Goal: Information Seeking & Learning: Learn about a topic

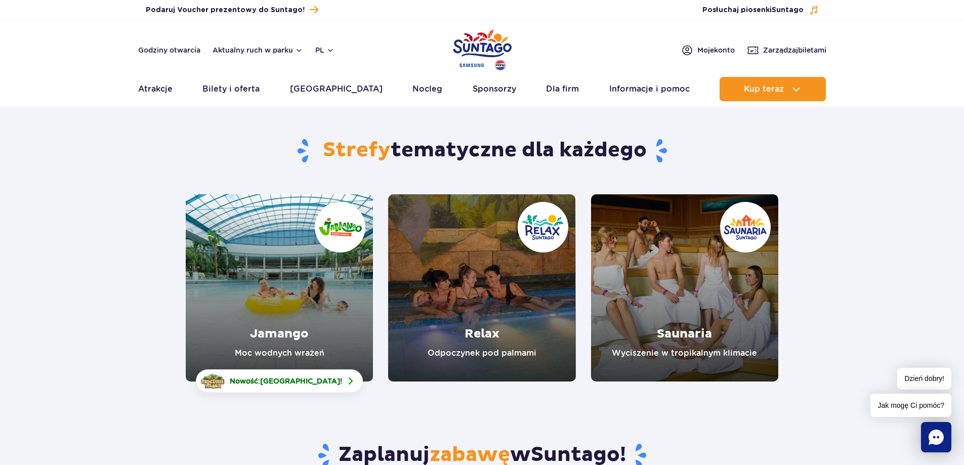
click at [470, 231] on link "Relax" at bounding box center [481, 287] width 187 height 187
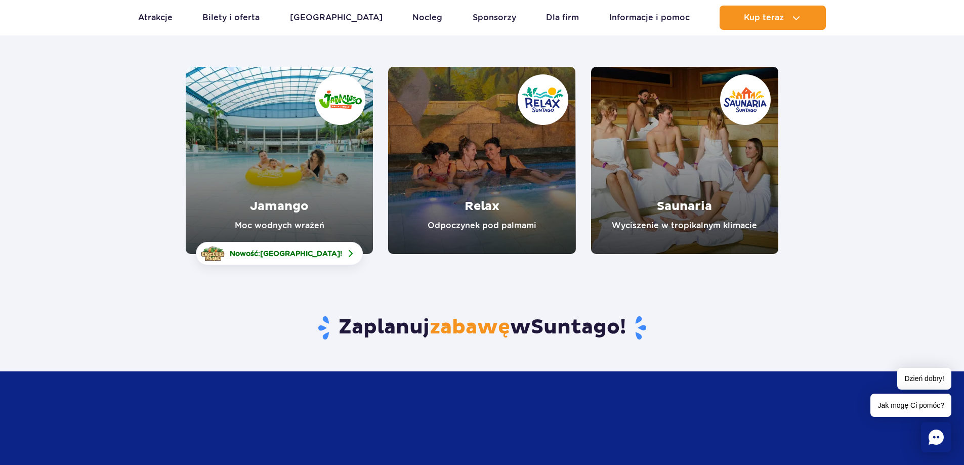
scroll to position [152, 0]
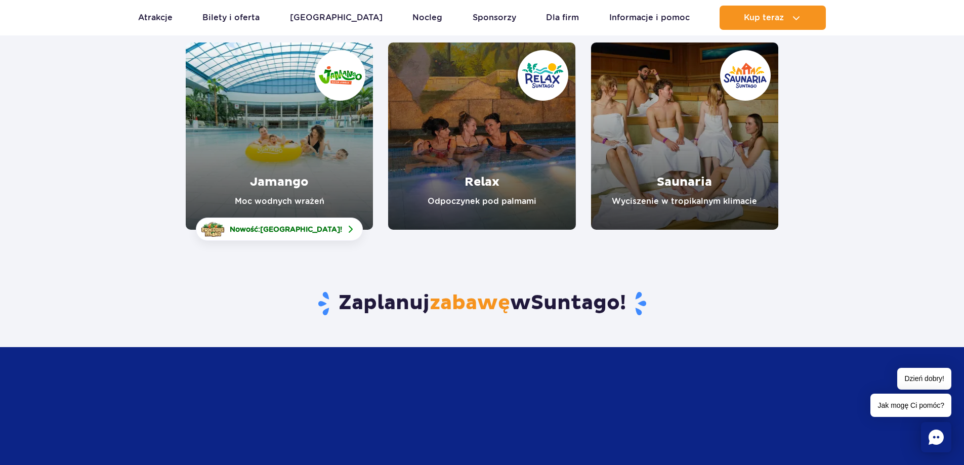
click at [691, 159] on link "Saunaria" at bounding box center [684, 135] width 187 height 187
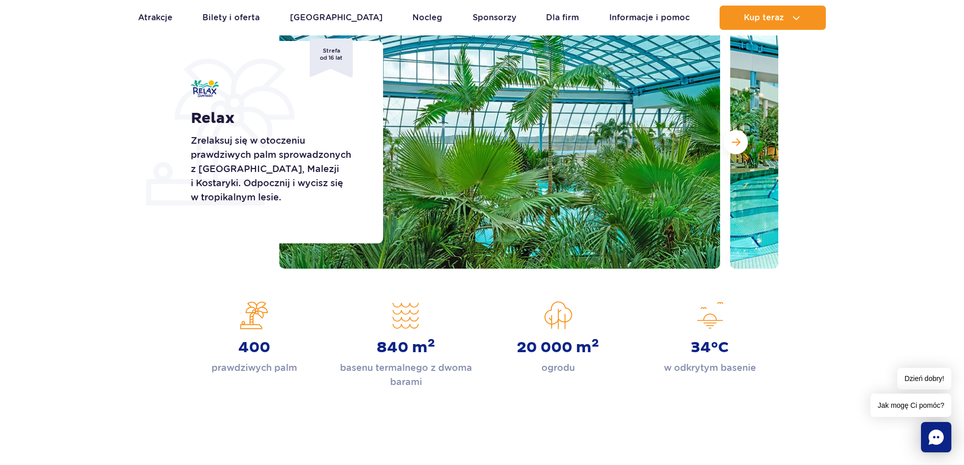
scroll to position [51, 0]
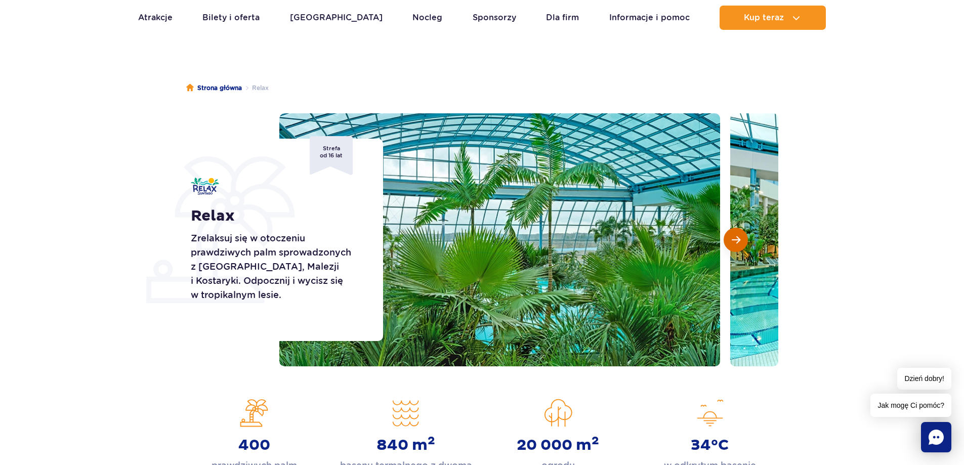
click at [732, 235] on span "Następny slajd" at bounding box center [736, 239] width 9 height 9
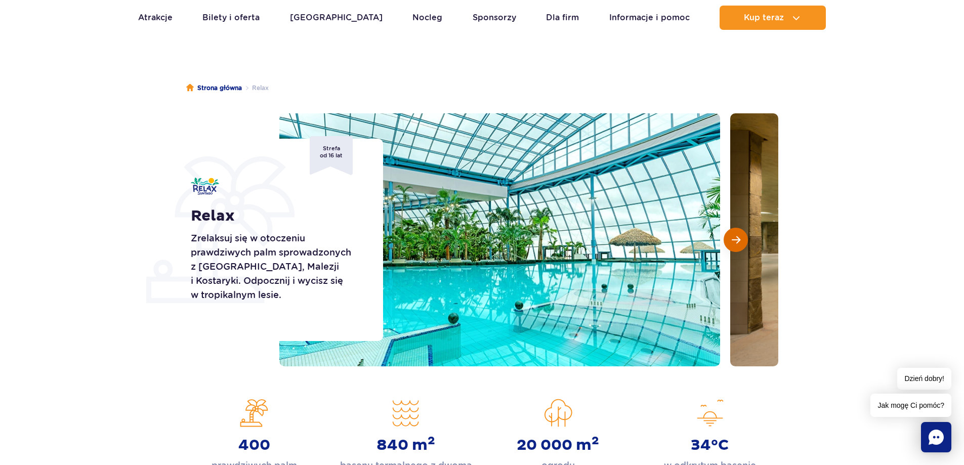
click at [732, 235] on span "Następny slajd" at bounding box center [736, 239] width 9 height 9
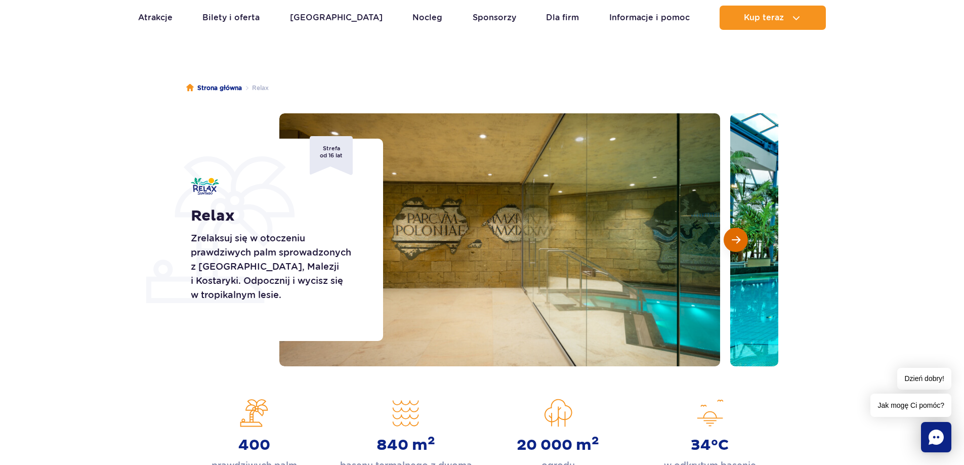
click at [732, 235] on span "Następny slajd" at bounding box center [736, 239] width 9 height 9
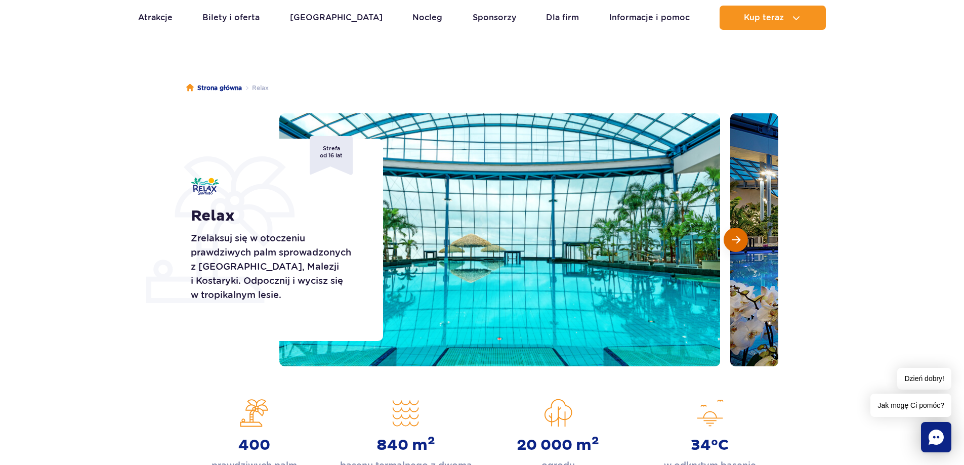
click at [732, 235] on span "Następny slajd" at bounding box center [736, 239] width 9 height 9
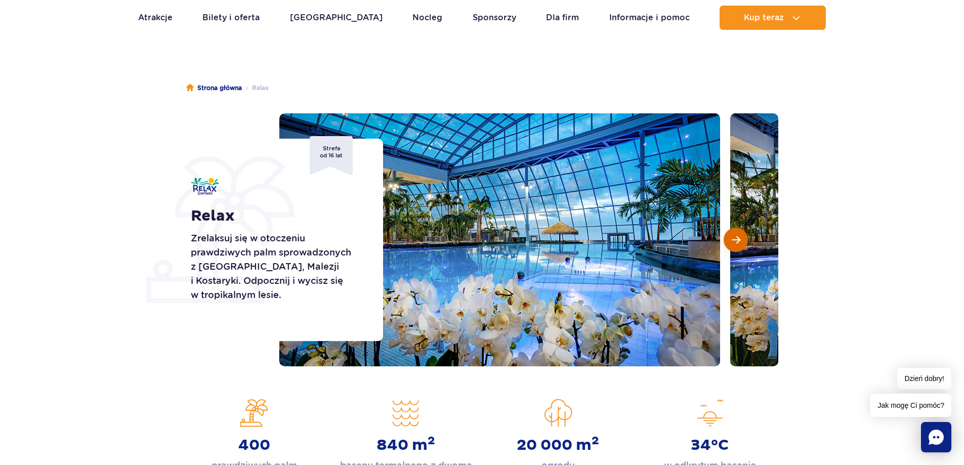
click at [732, 235] on span "Następny slajd" at bounding box center [736, 239] width 9 height 9
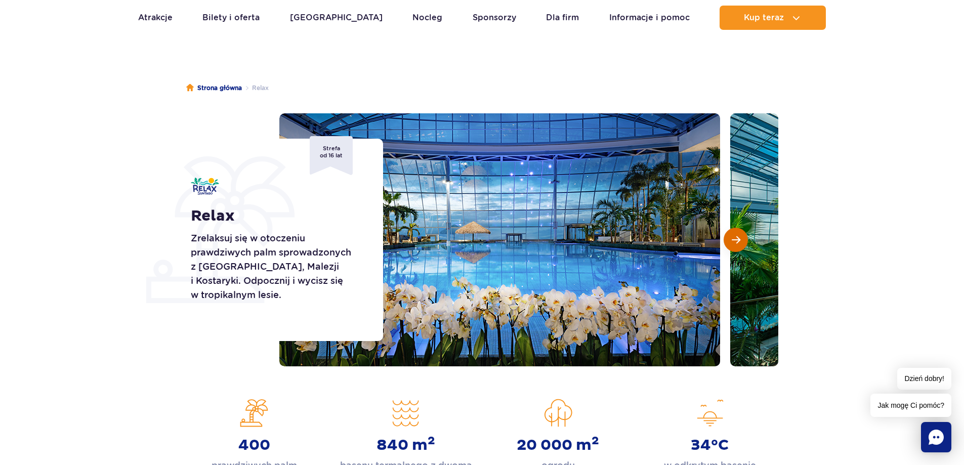
click at [732, 235] on span "Następny slajd" at bounding box center [736, 239] width 9 height 9
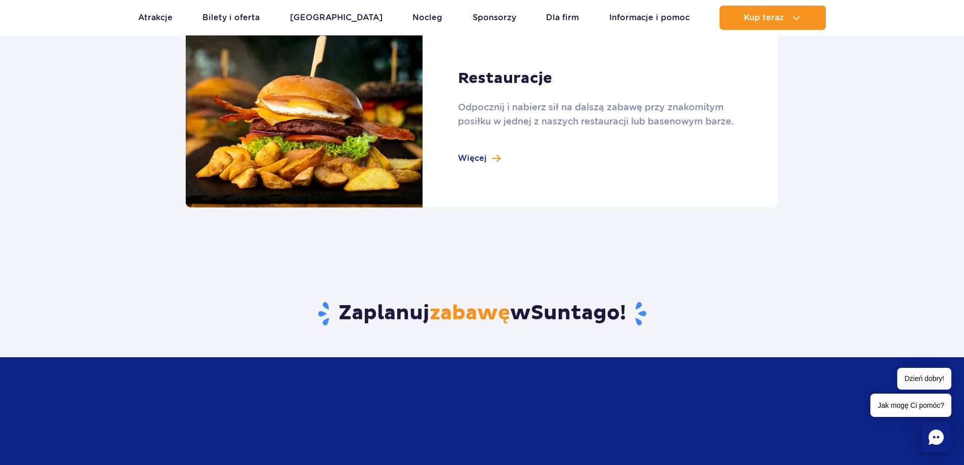
scroll to position [1214, 0]
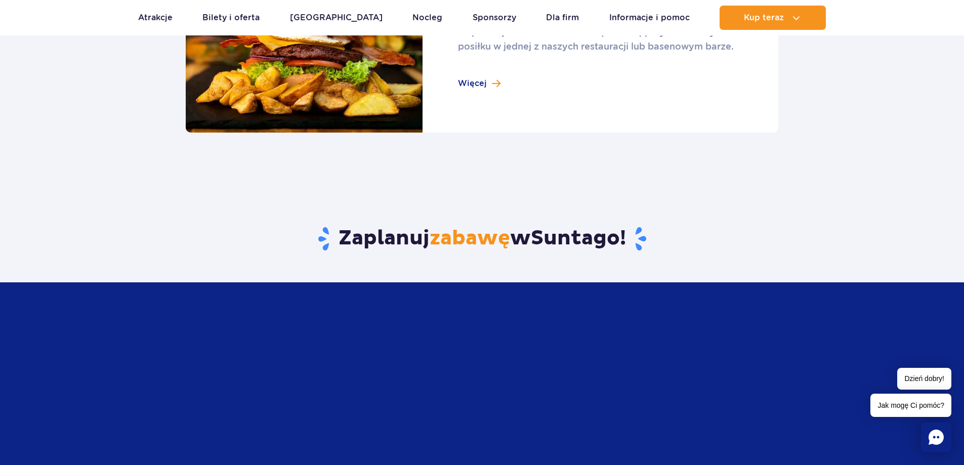
click at [486, 89] on link at bounding box center [482, 42] width 592 height 182
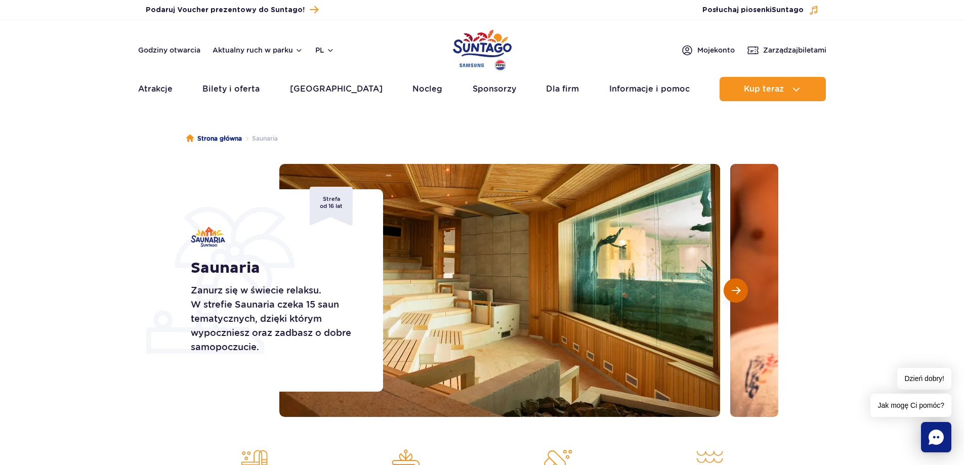
click at [737, 290] on span "Następny slajd" at bounding box center [736, 290] width 9 height 9
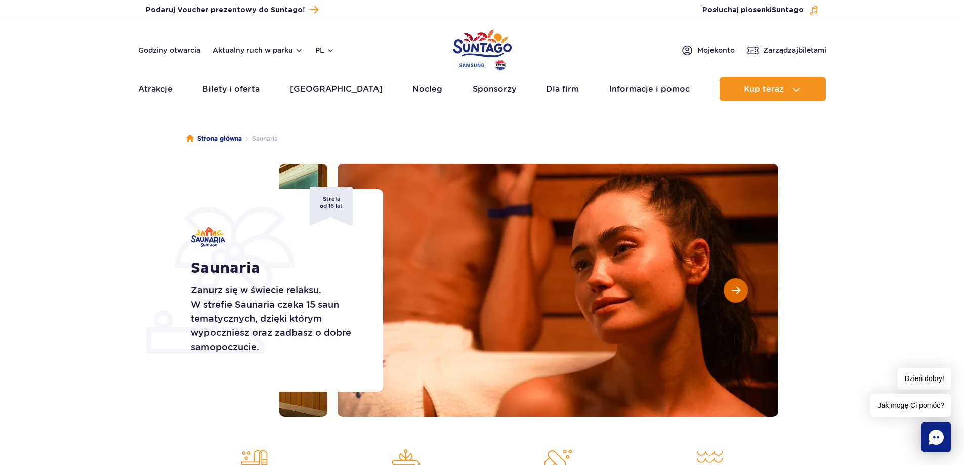
click at [737, 290] on span "Następny slajd" at bounding box center [736, 290] width 9 height 9
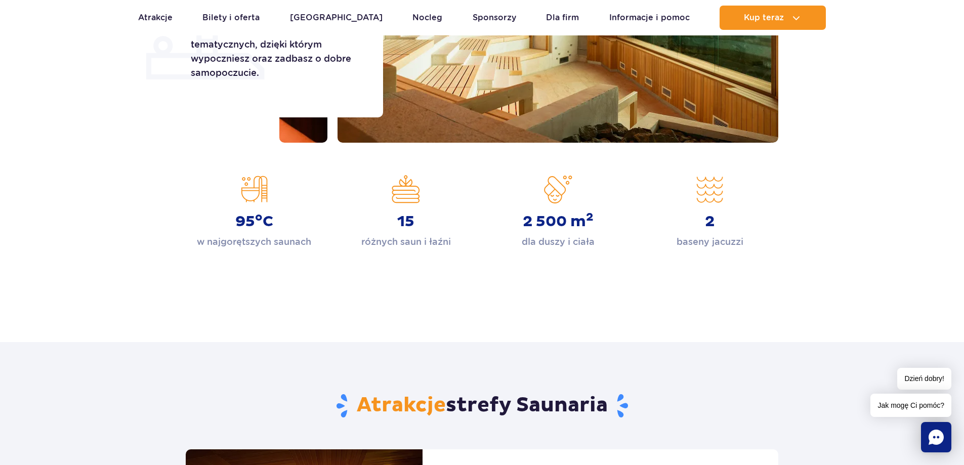
scroll to position [354, 0]
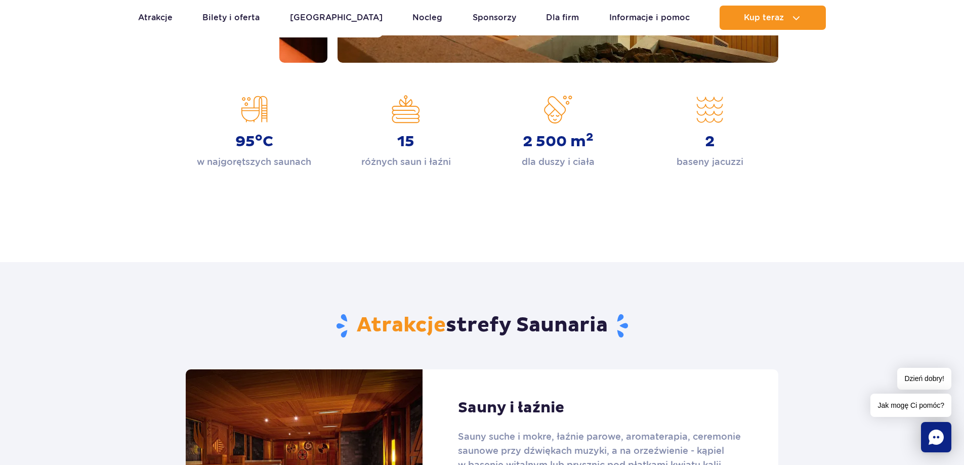
click at [508, 401] on link at bounding box center [482, 460] width 592 height 182
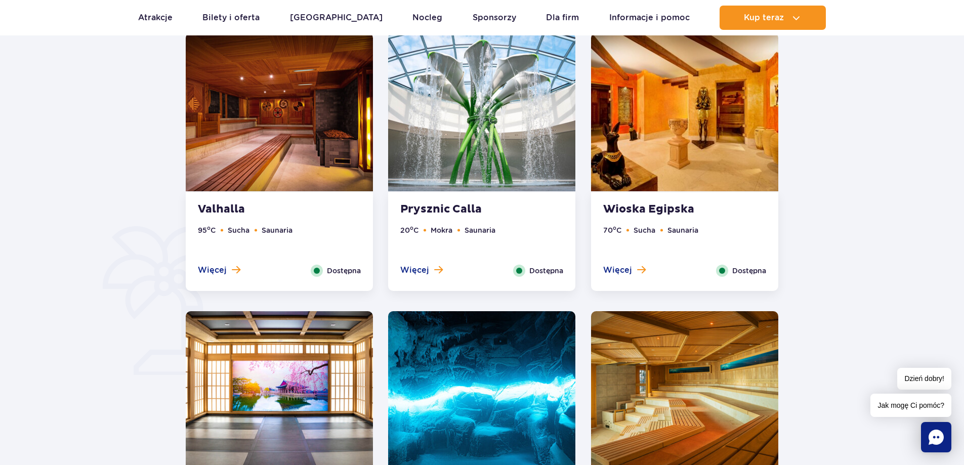
scroll to position [506, 0]
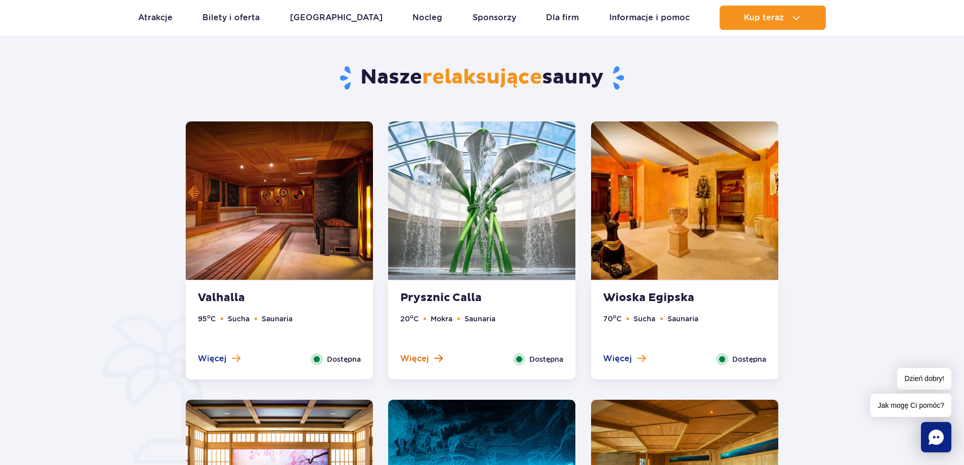
click at [424, 361] on span "Więcej" at bounding box center [414, 358] width 29 height 11
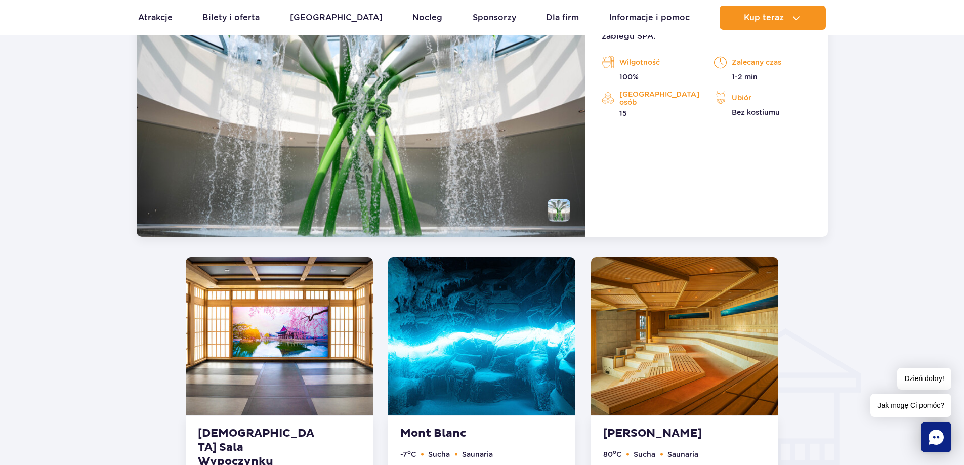
scroll to position [1100, 0]
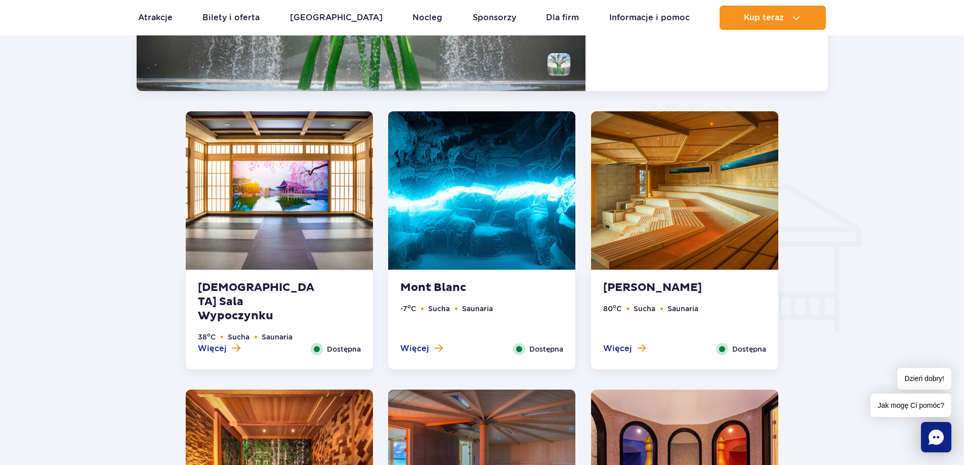
click at [446, 295] on div "Mont Blanc -7 o C Sucha Saunaria Więcej Zamknij Dostępna" at bounding box center [481, 320] width 187 height 99
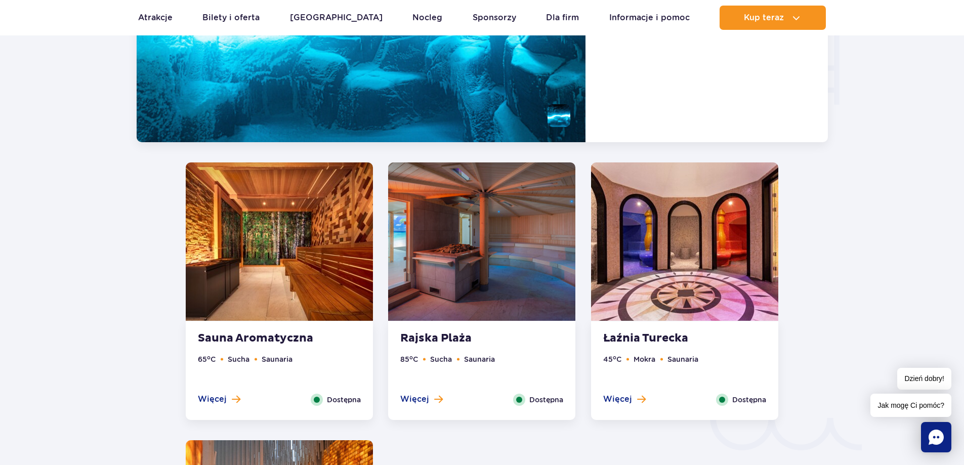
scroll to position [1328, 0]
click at [268, 341] on strong "Sauna Aromatyczna" at bounding box center [259, 338] width 122 height 14
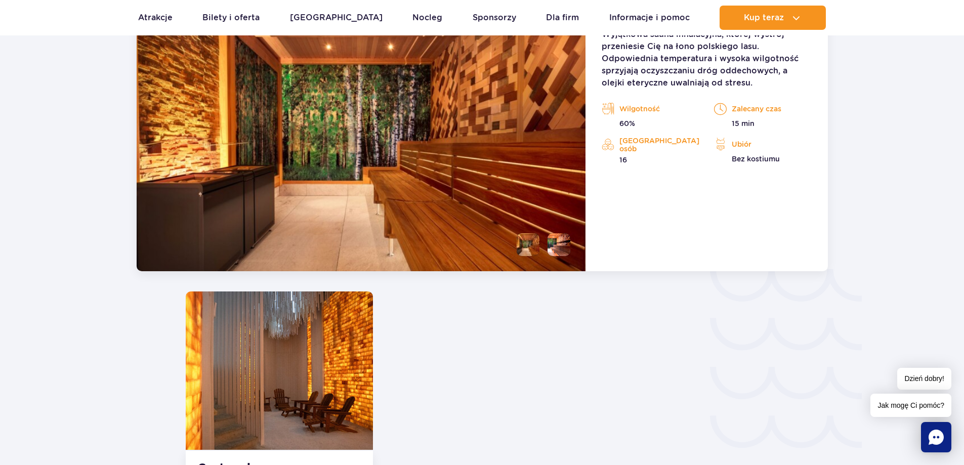
scroll to position [1606, 0]
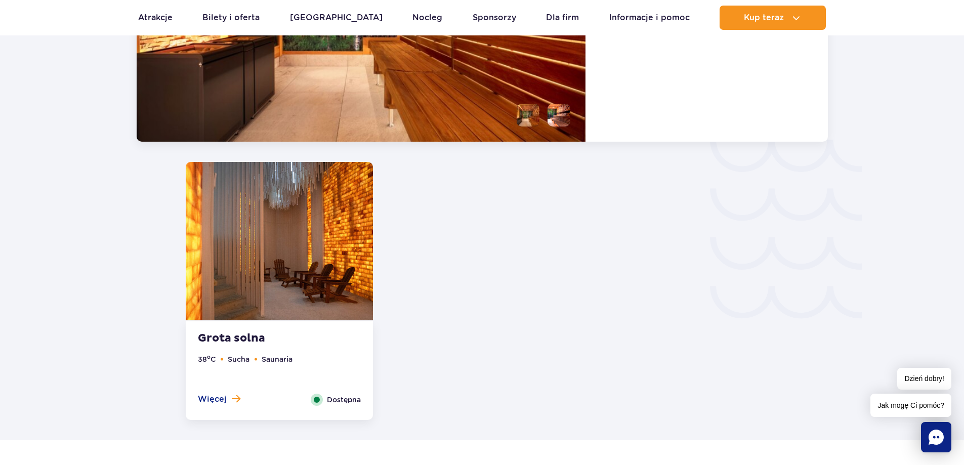
click at [236, 337] on strong "Grota solna" at bounding box center [259, 338] width 122 height 14
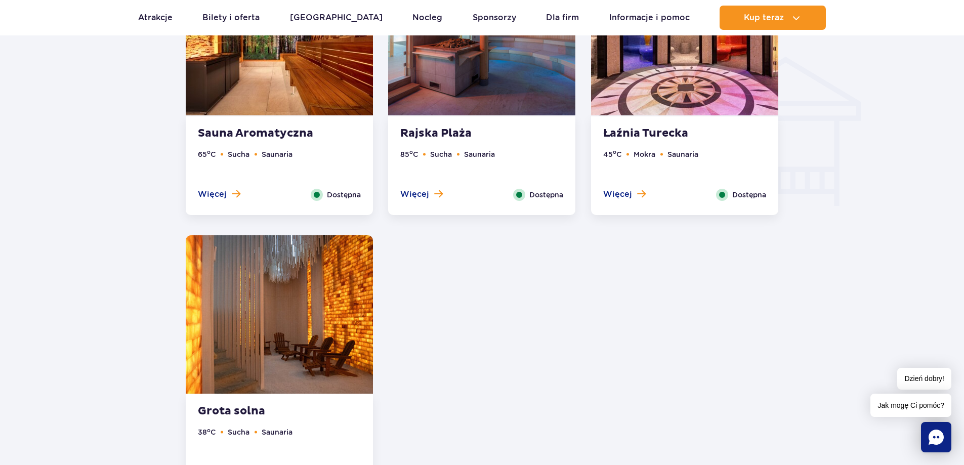
scroll to position [1125, 0]
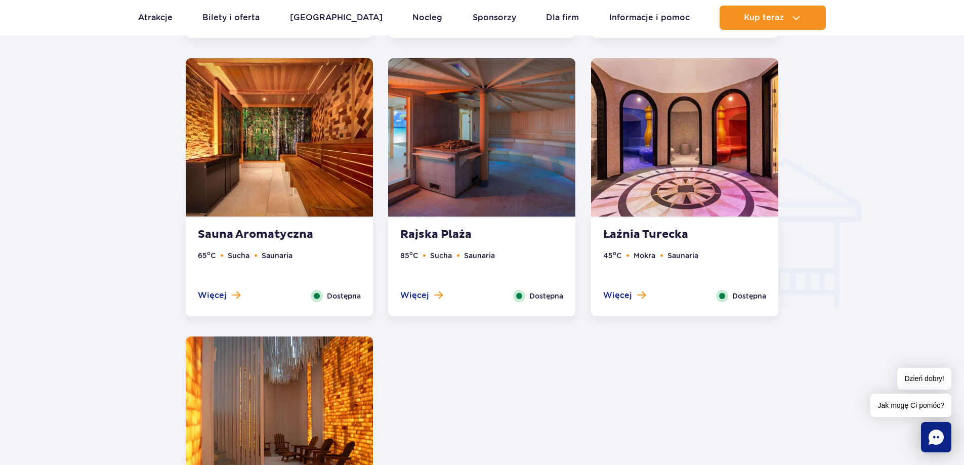
click at [648, 244] on div "Łaźnia Turecka 45 o C Mokra Saunaria Więcej Zamknij Dostępna" at bounding box center [684, 267] width 187 height 99
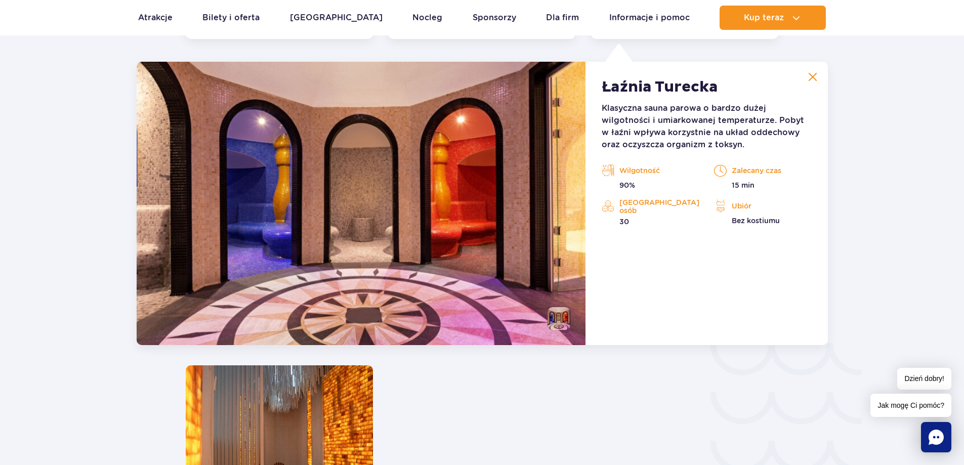
scroll to position [1403, 0]
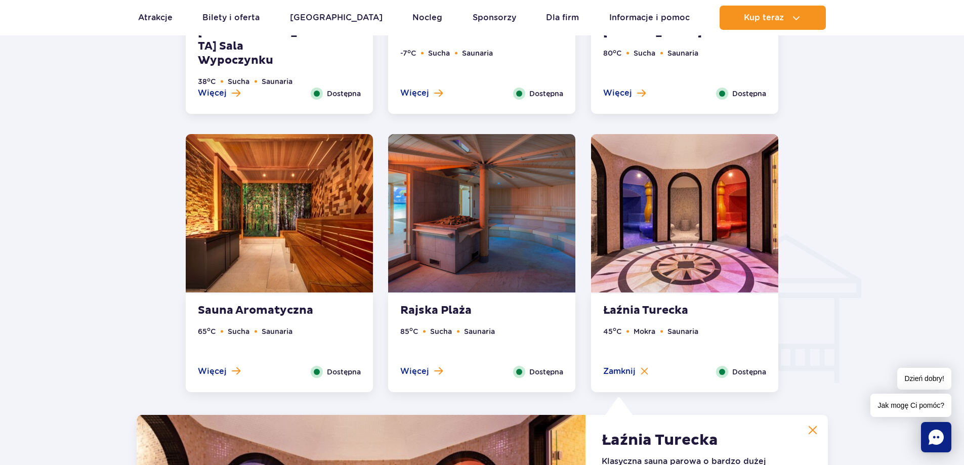
click at [464, 312] on strong "Rajska Plaża" at bounding box center [461, 311] width 122 height 14
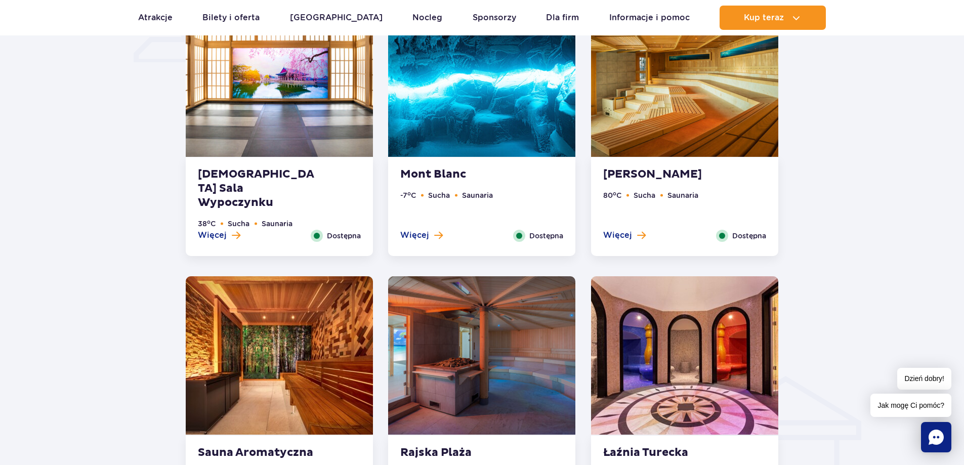
scroll to position [897, 0]
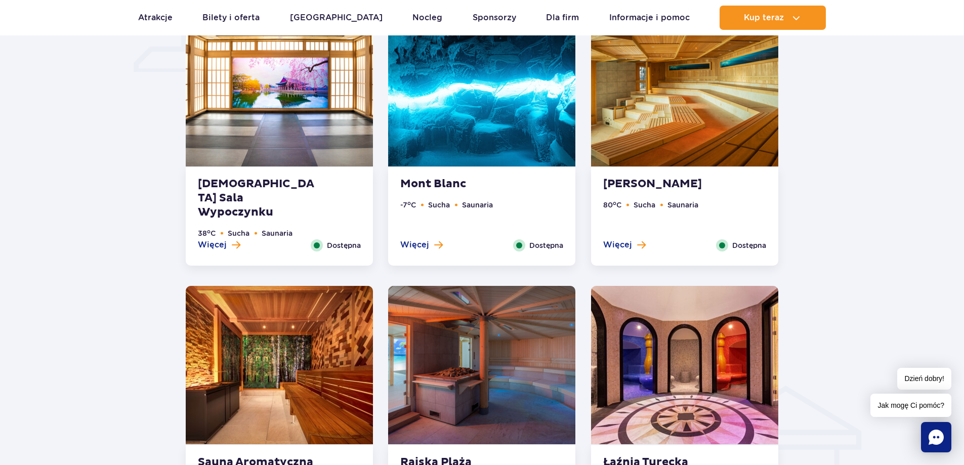
click at [313, 151] on img at bounding box center [279, 87] width 187 height 158
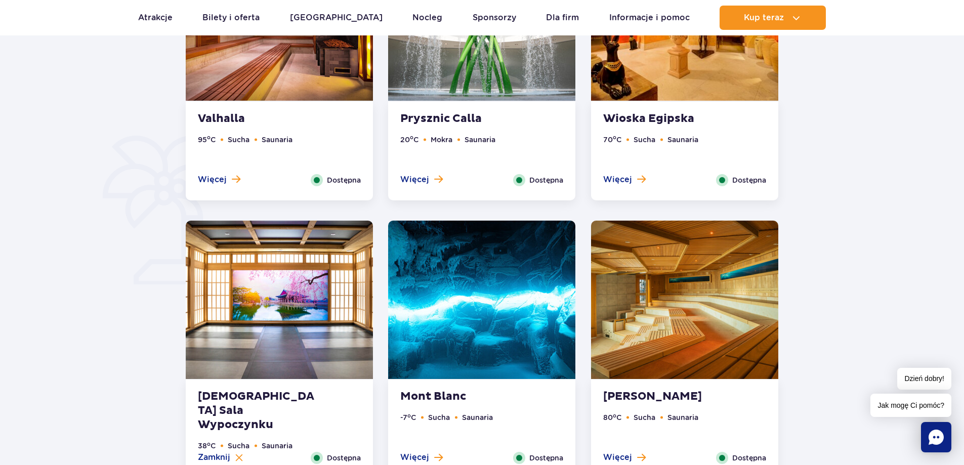
scroll to position [569, 0]
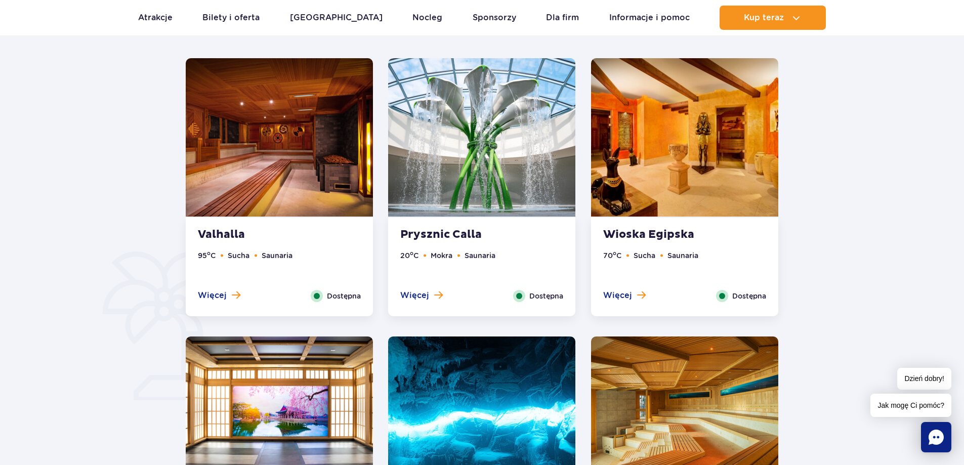
click at [299, 163] on img at bounding box center [279, 137] width 187 height 158
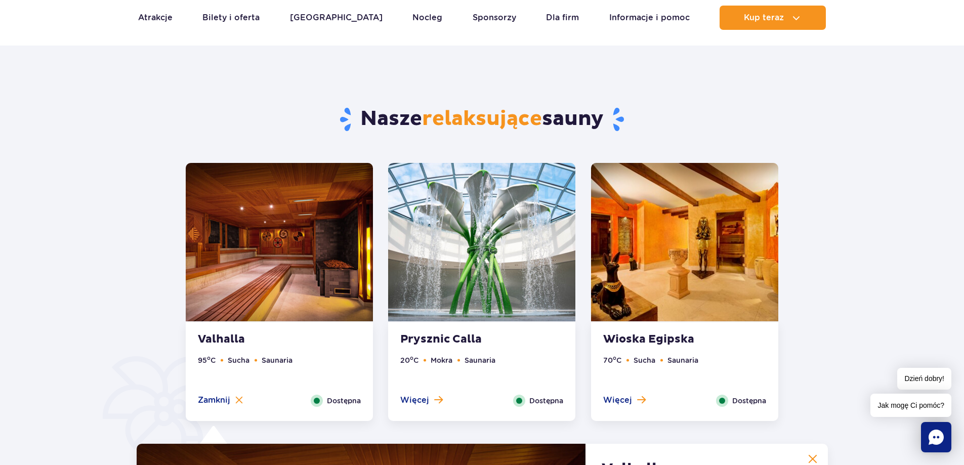
scroll to position [607, 0]
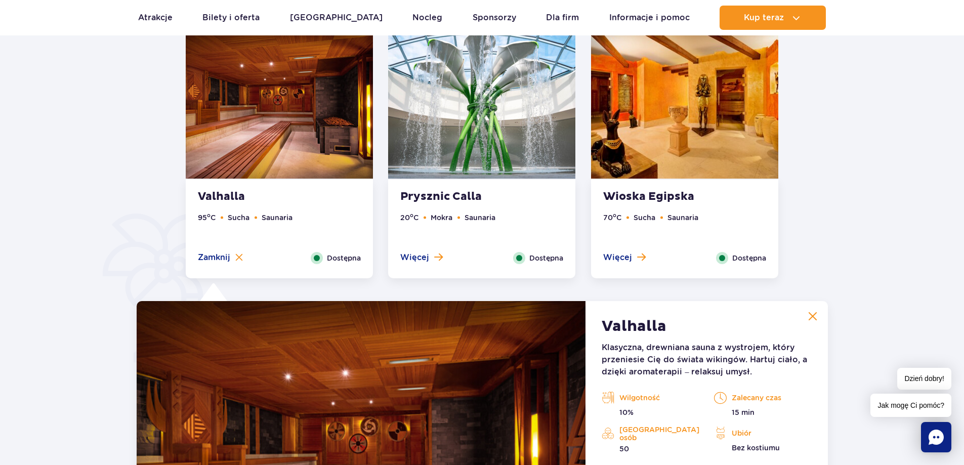
click at [735, 150] on img at bounding box center [684, 99] width 187 height 158
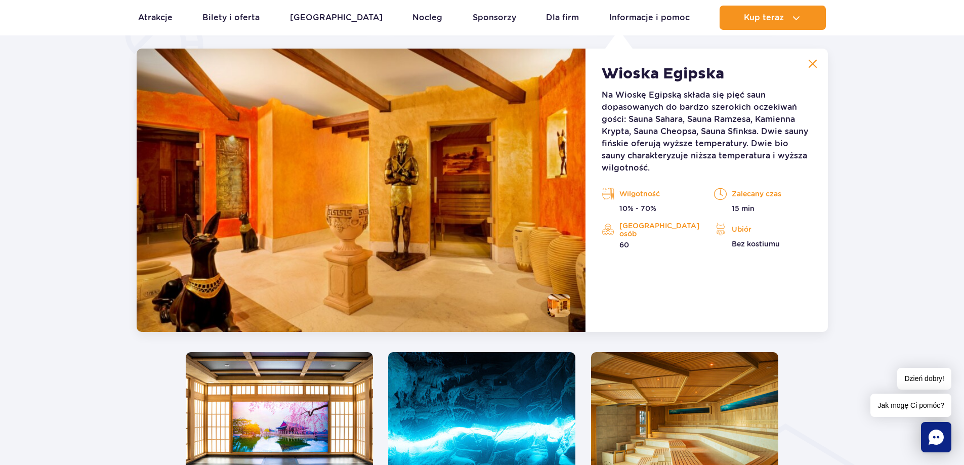
scroll to position [999, 0]
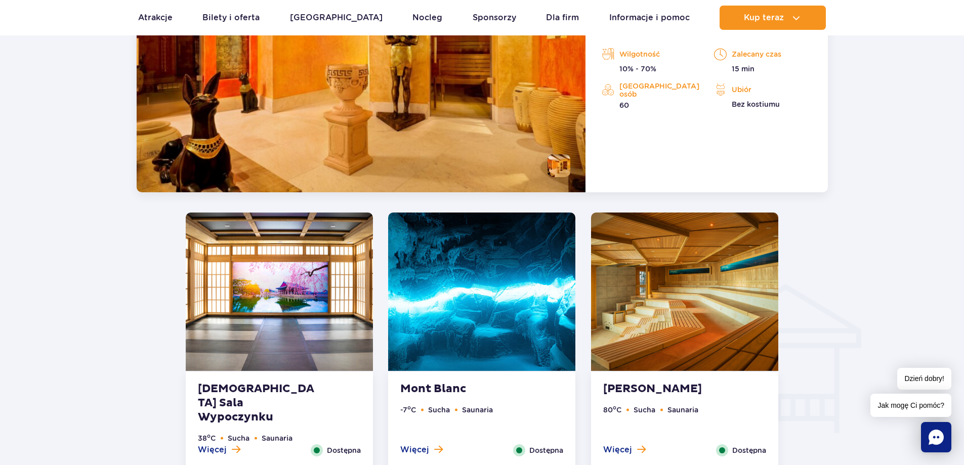
click at [664, 285] on img at bounding box center [684, 291] width 187 height 158
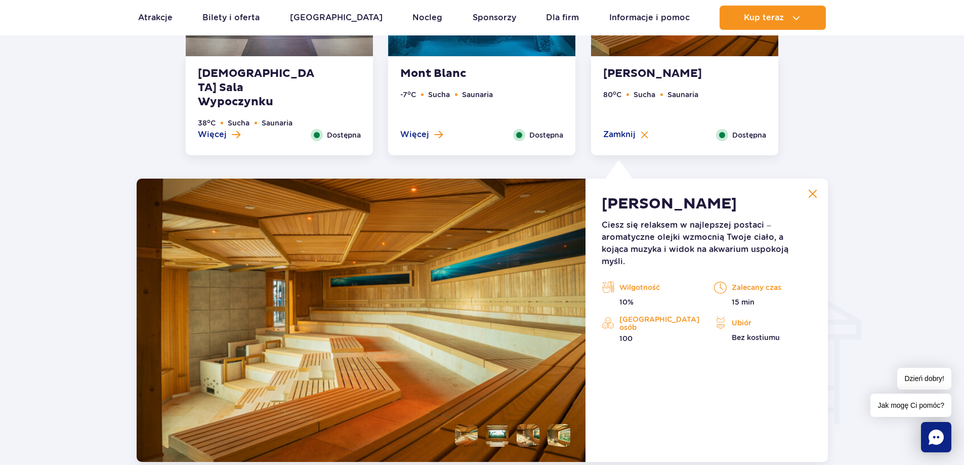
scroll to position [1126, 0]
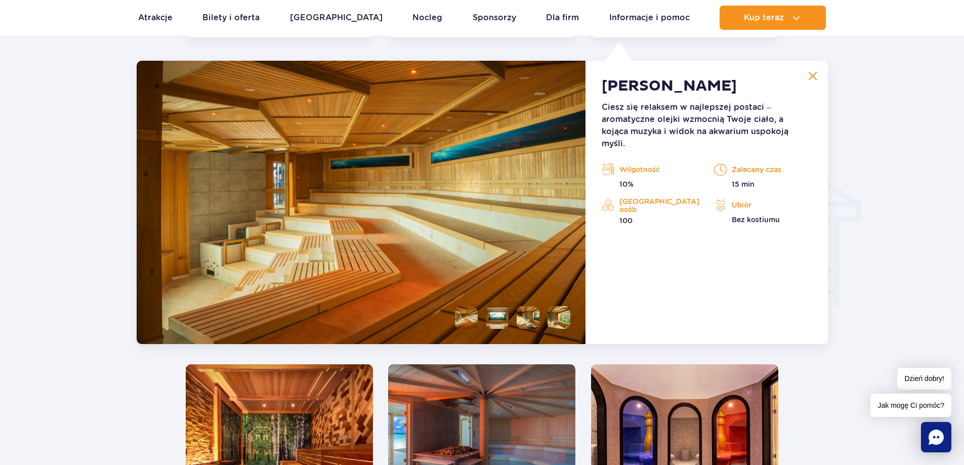
click at [494, 324] on li at bounding box center [497, 317] width 23 height 23
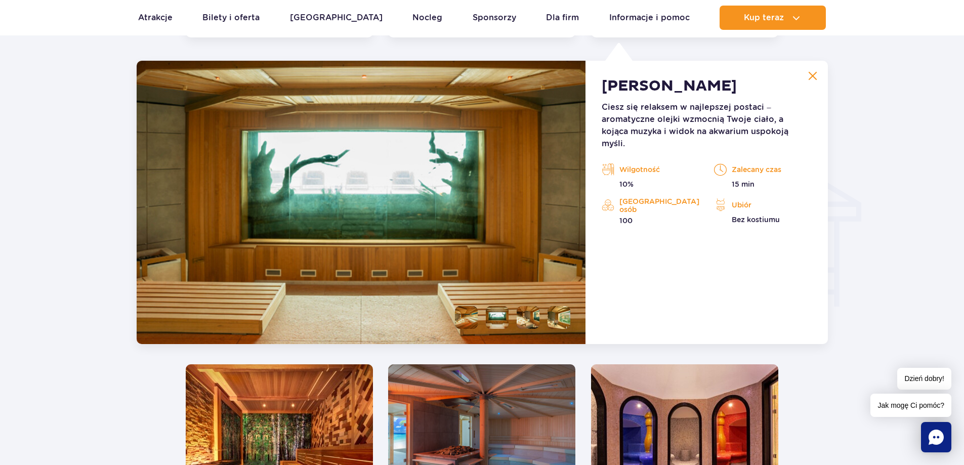
click at [528, 320] on li at bounding box center [528, 317] width 23 height 23
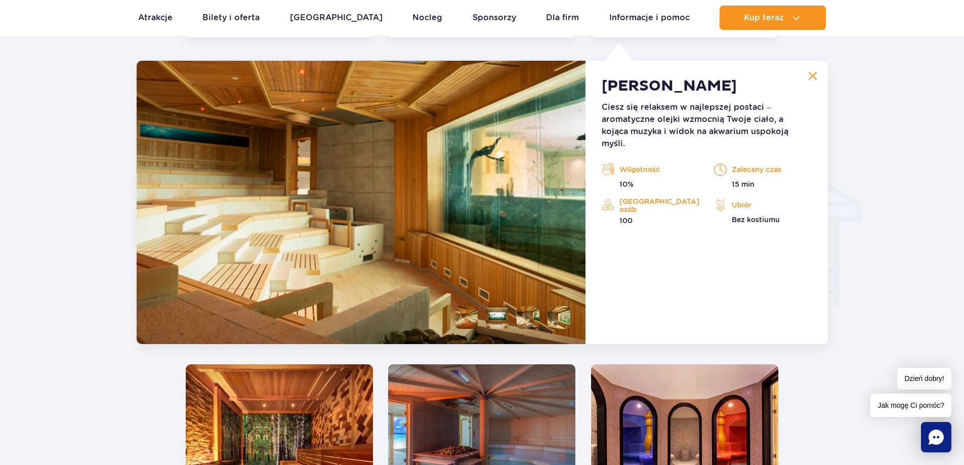
click at [556, 318] on li at bounding box center [558, 317] width 23 height 23
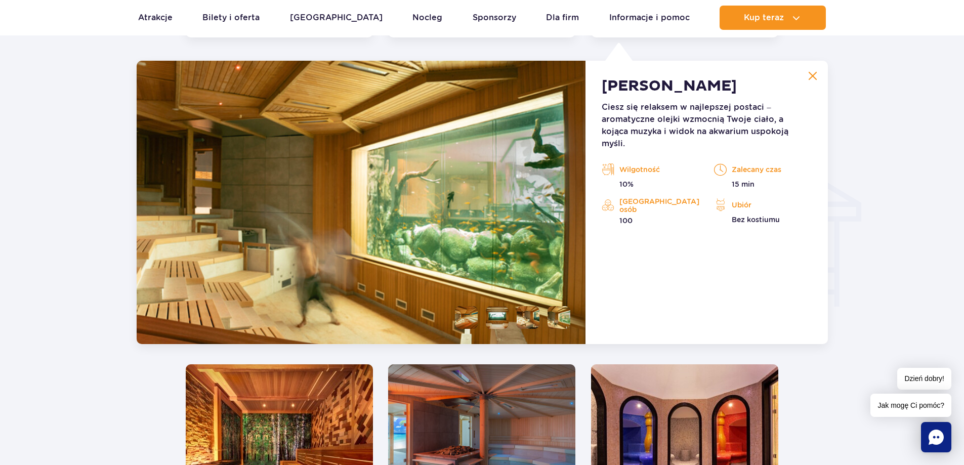
click at [472, 317] on li at bounding box center [466, 317] width 23 height 23
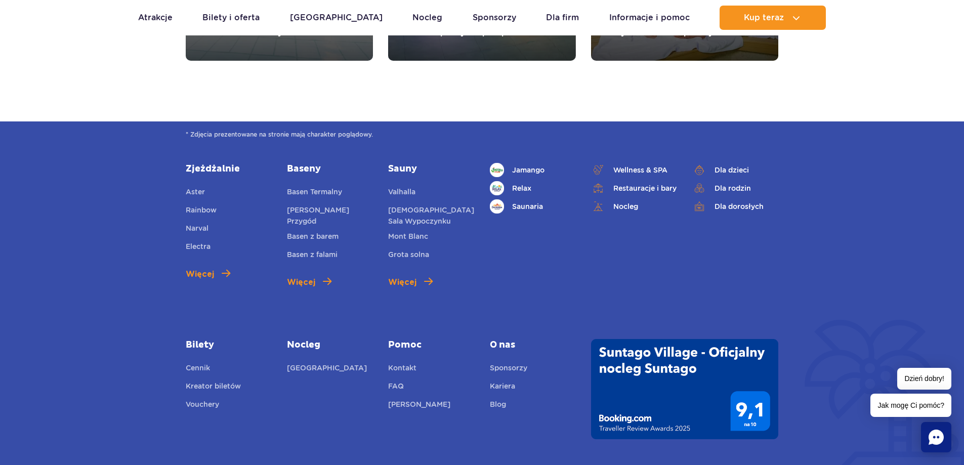
scroll to position [3857, 0]
